Goal: Transaction & Acquisition: Purchase product/service

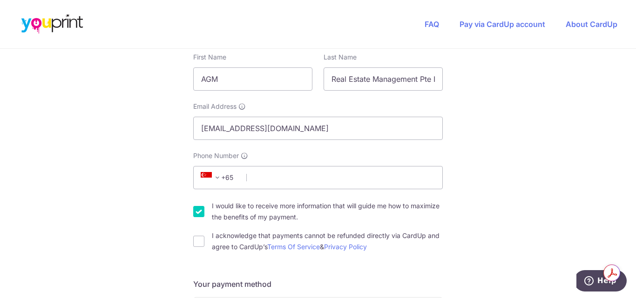
scroll to position [186, 0]
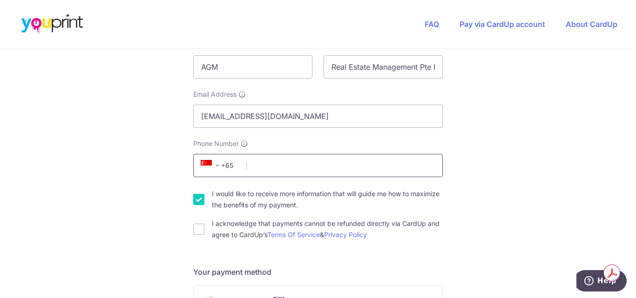
click at [270, 171] on input "Phone Number" at bounding box center [317, 165] width 249 height 23
type input "97370134"
click at [196, 230] on input "I acknowledge that payments cannot be refunded directly via CardUp and agree to…" at bounding box center [198, 229] width 11 height 11
checkbox input "true"
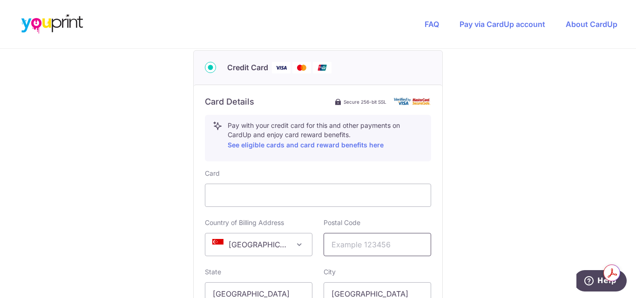
scroll to position [512, 0]
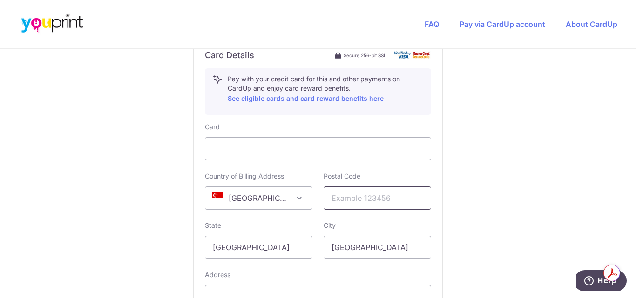
click at [356, 203] on input "text" at bounding box center [377, 198] width 108 height 23
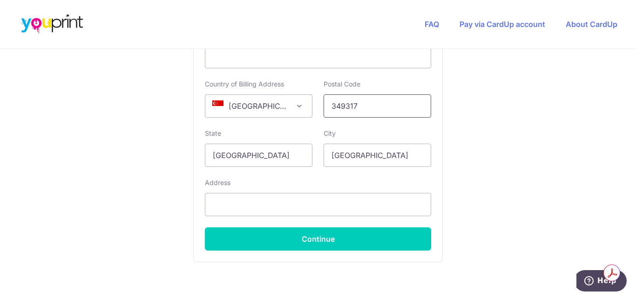
scroll to position [605, 0]
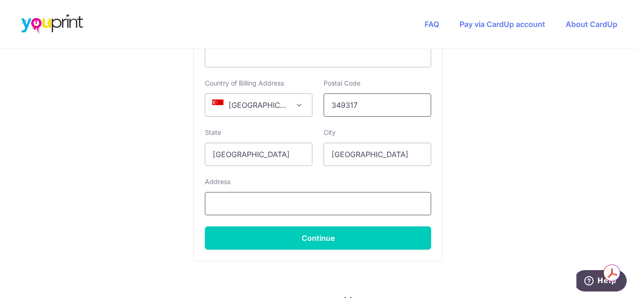
type input "349317"
click at [289, 203] on input "text" at bounding box center [318, 203] width 226 height 23
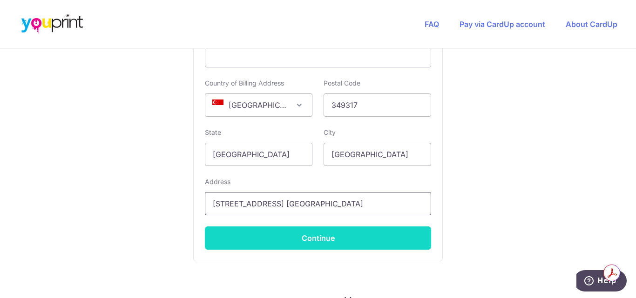
type input "[STREET_ADDRESS] [GEOGRAPHIC_DATA]"
click at [314, 243] on button "Continue" at bounding box center [318, 238] width 226 height 23
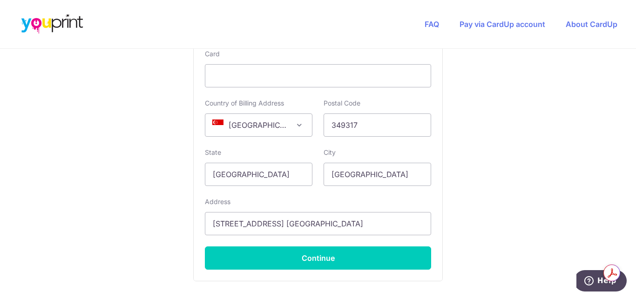
scroll to position [601, 0]
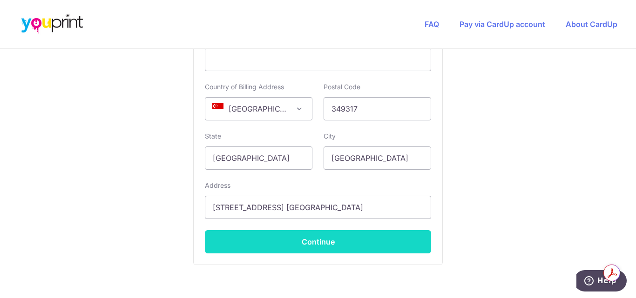
click at [327, 248] on button "Continue" at bounding box center [318, 241] width 226 height 23
type input "**** 6921"
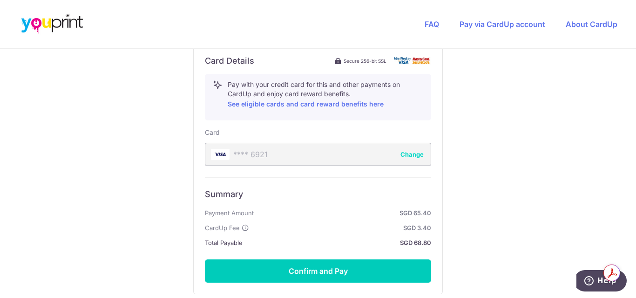
scroll to position [500, 0]
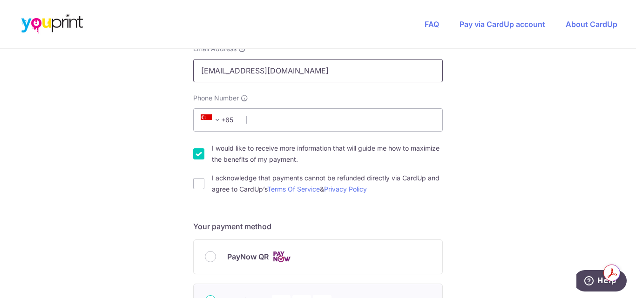
scroll to position [233, 0]
click at [268, 125] on input "Phone Number" at bounding box center [317, 119] width 249 height 23
type input "97370134"
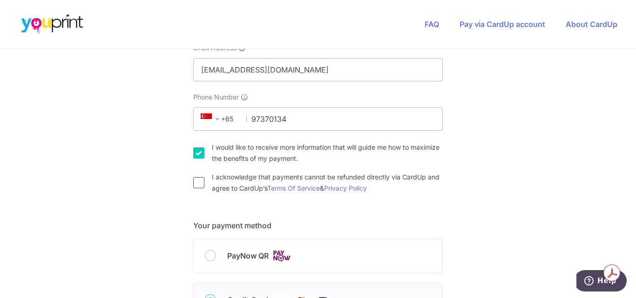
click at [197, 186] on input "I acknowledge that payments cannot be refunded directly via CardUp and agree to…" at bounding box center [198, 182] width 11 height 11
checkbox input "true"
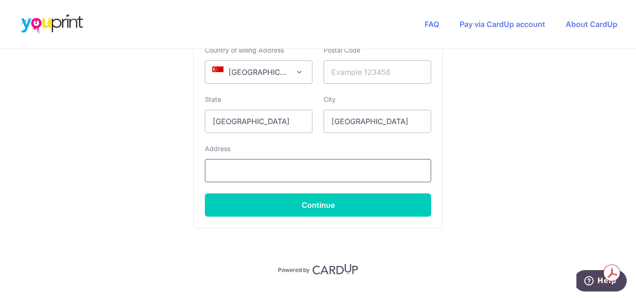
scroll to position [659, 0]
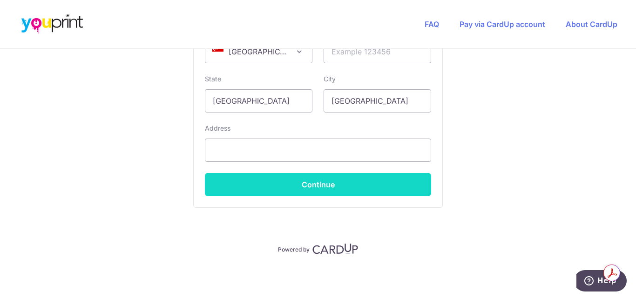
click at [313, 182] on button "Continue" at bounding box center [318, 184] width 226 height 23
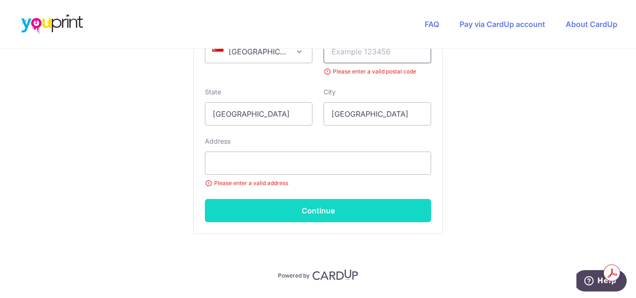
scroll to position [650, 0]
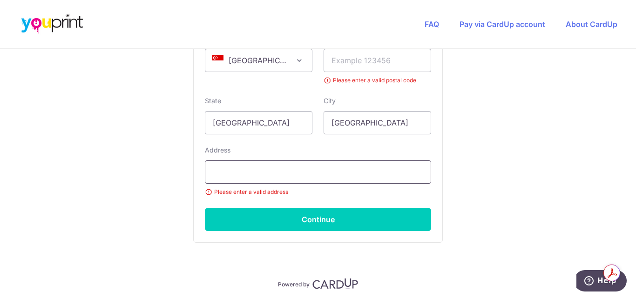
click at [243, 172] on input "text" at bounding box center [318, 172] width 226 height 23
type input "[STREET_ADDRESS] [GEOGRAPHIC_DATA]"
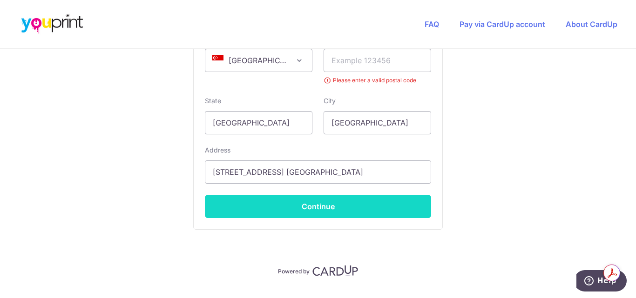
click at [269, 209] on button "Continue" at bounding box center [318, 206] width 226 height 23
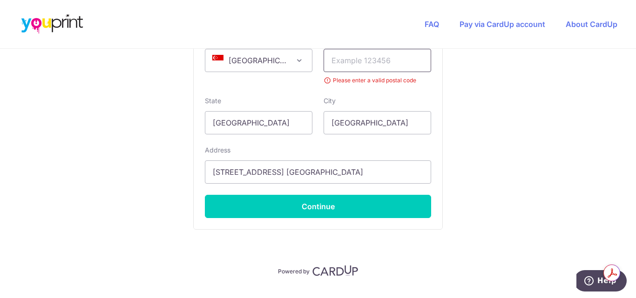
scroll to position [603, 0]
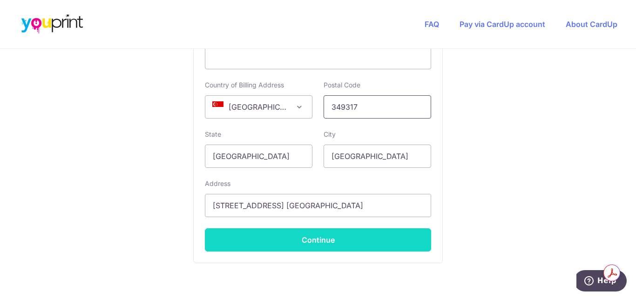
type input "349317"
click at [323, 244] on button "Continue" at bounding box center [318, 240] width 226 height 23
type input "**** 6921"
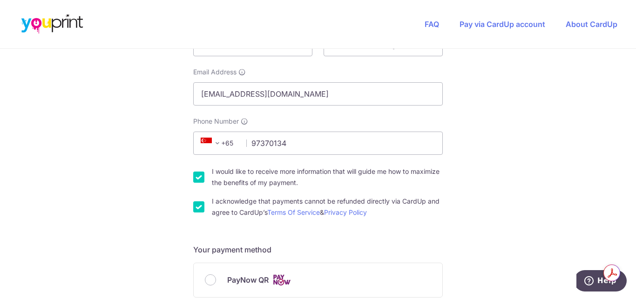
scroll to position [204, 0]
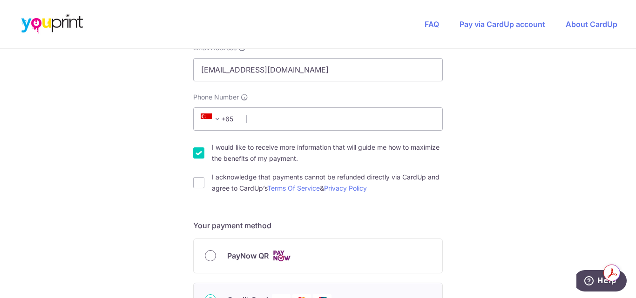
drag, startPoint x: 209, startPoint y: 256, endPoint x: 222, endPoint y: 254, distance: 13.6
click at [209, 256] on input "PayNow QR" at bounding box center [210, 255] width 11 height 11
radio input "true"
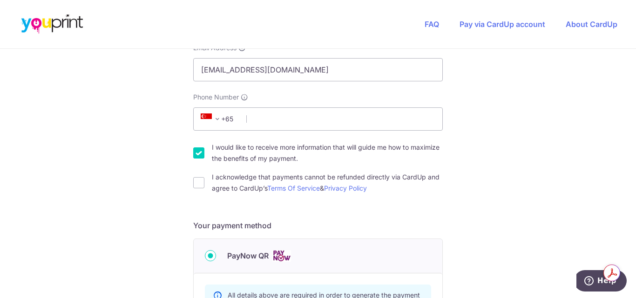
scroll to position [372, 0]
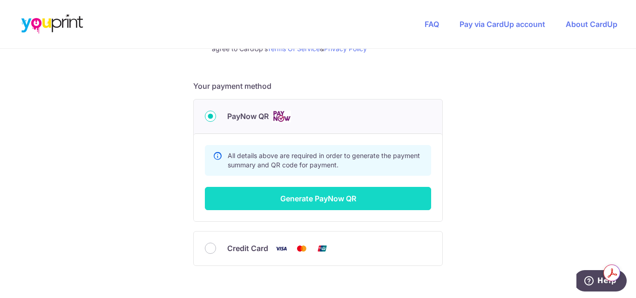
click at [306, 200] on button "Generate PayNow QR" at bounding box center [318, 198] width 226 height 23
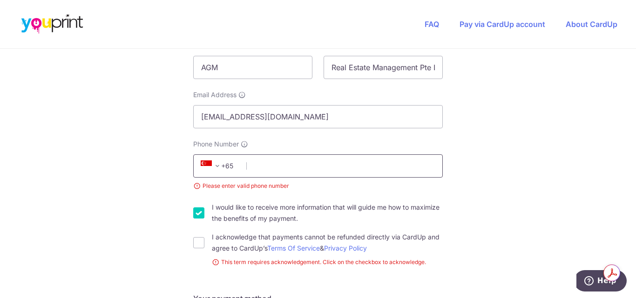
scroll to position [186, 0]
type input "97370134"
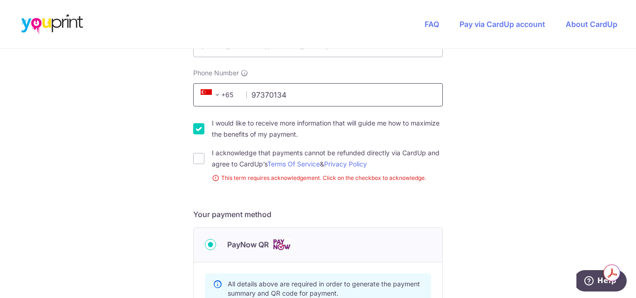
scroll to position [279, 0]
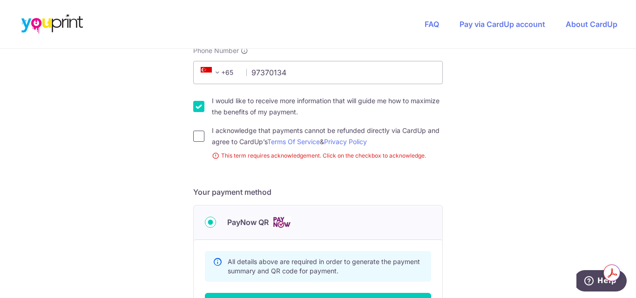
click at [194, 138] on input "I acknowledge that payments cannot be refunded directly via CardUp and agree to…" at bounding box center [198, 136] width 11 height 11
checkbox input "true"
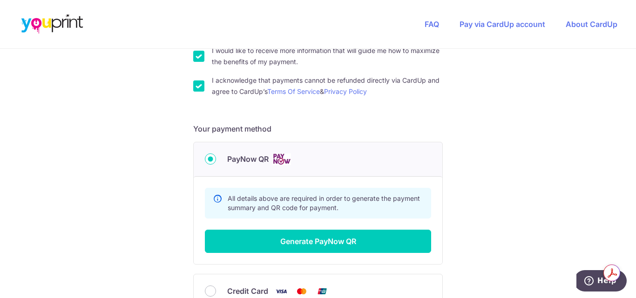
scroll to position [419, 0]
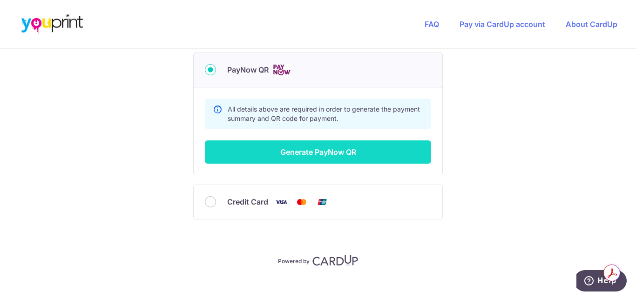
click at [307, 155] on button "Generate PayNow QR" at bounding box center [318, 152] width 226 height 23
